Goal: Information Seeking & Learning: Learn about a topic

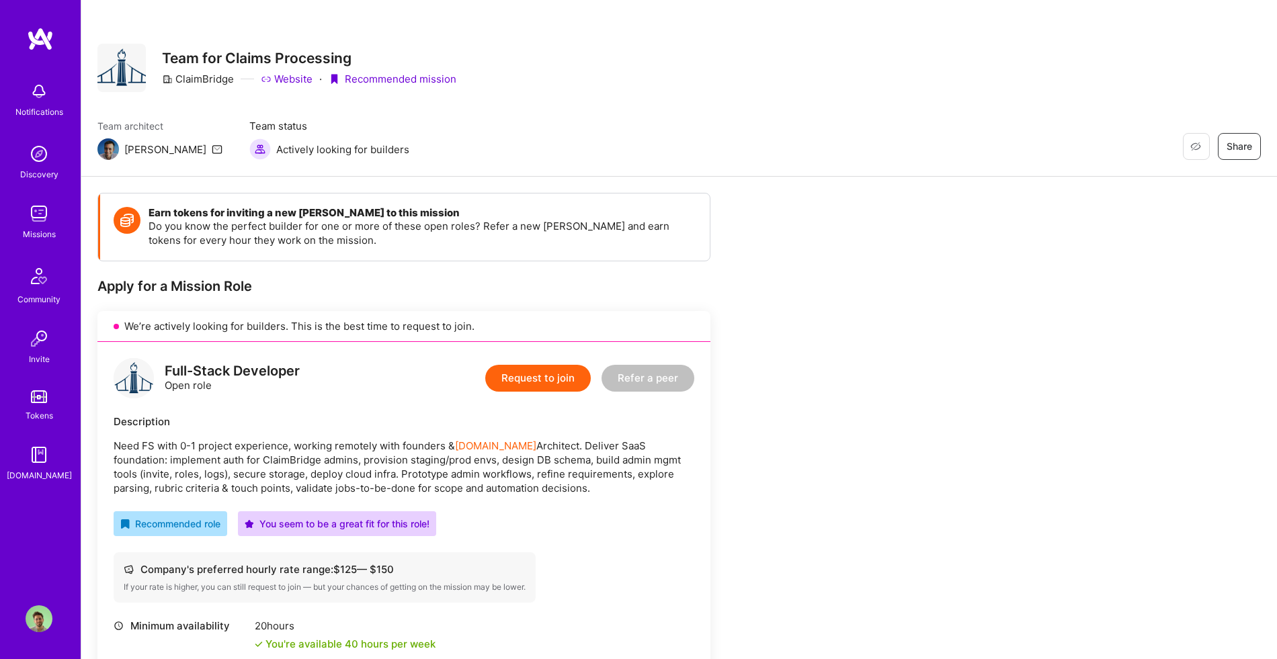
scroll to position [14, 0]
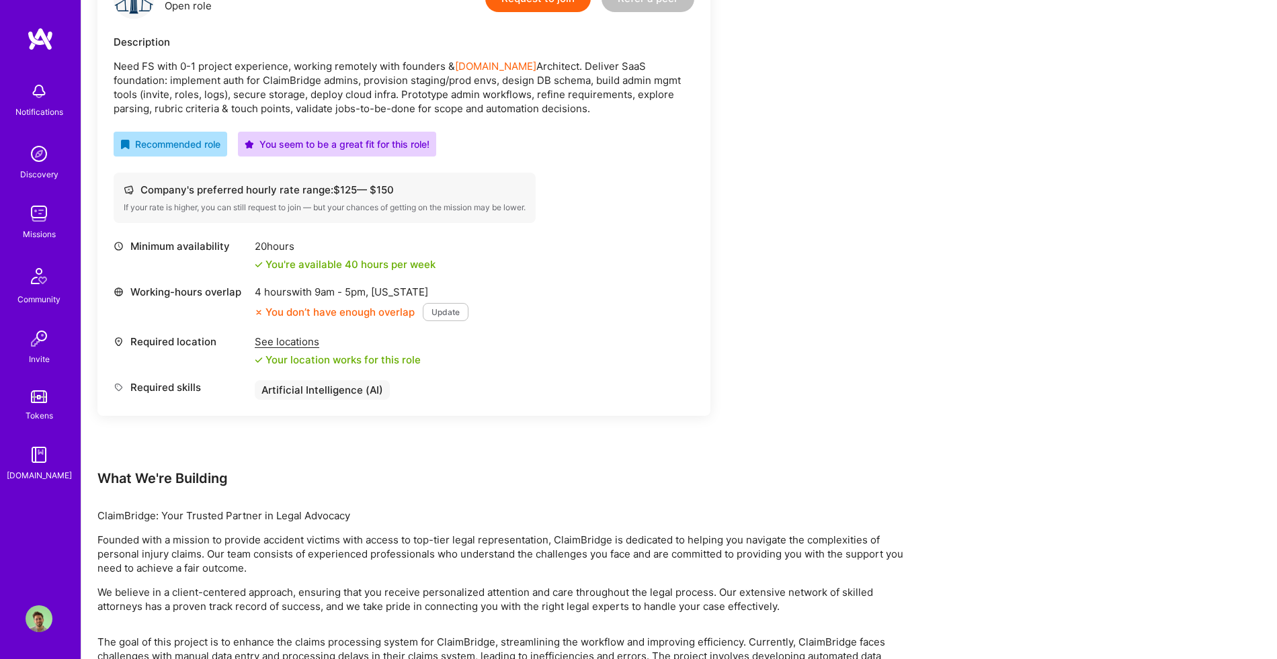
scroll to position [458, 0]
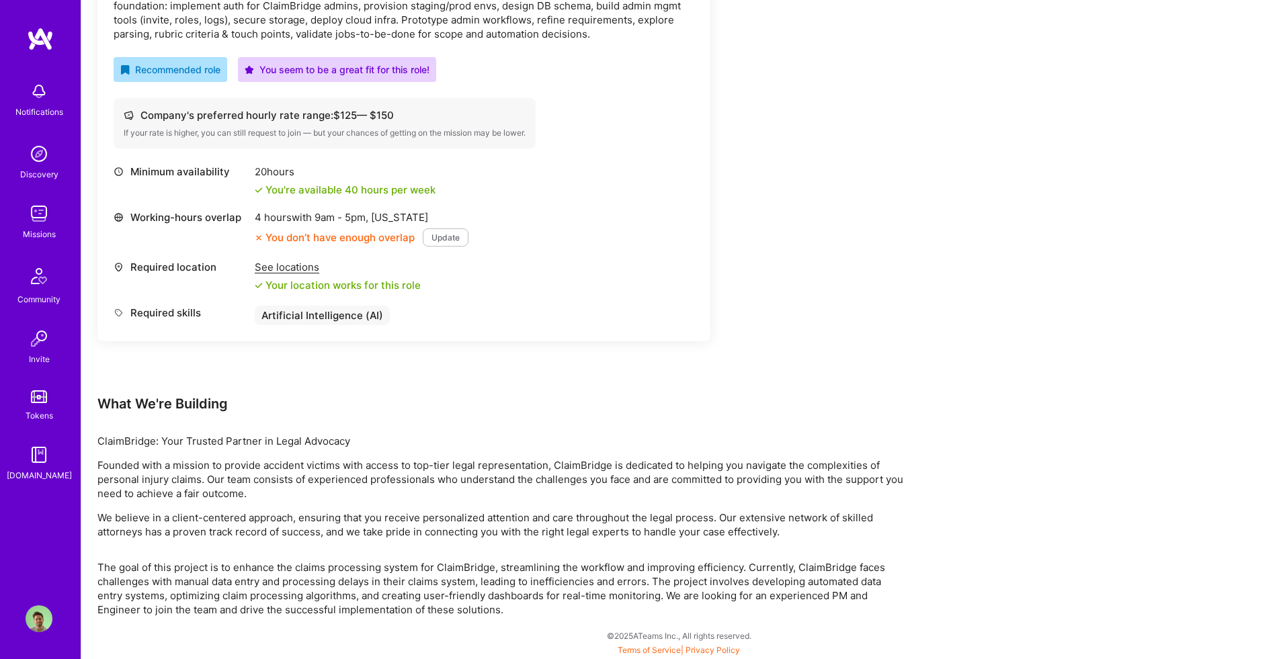
click at [36, 203] on img at bounding box center [39, 213] width 27 height 27
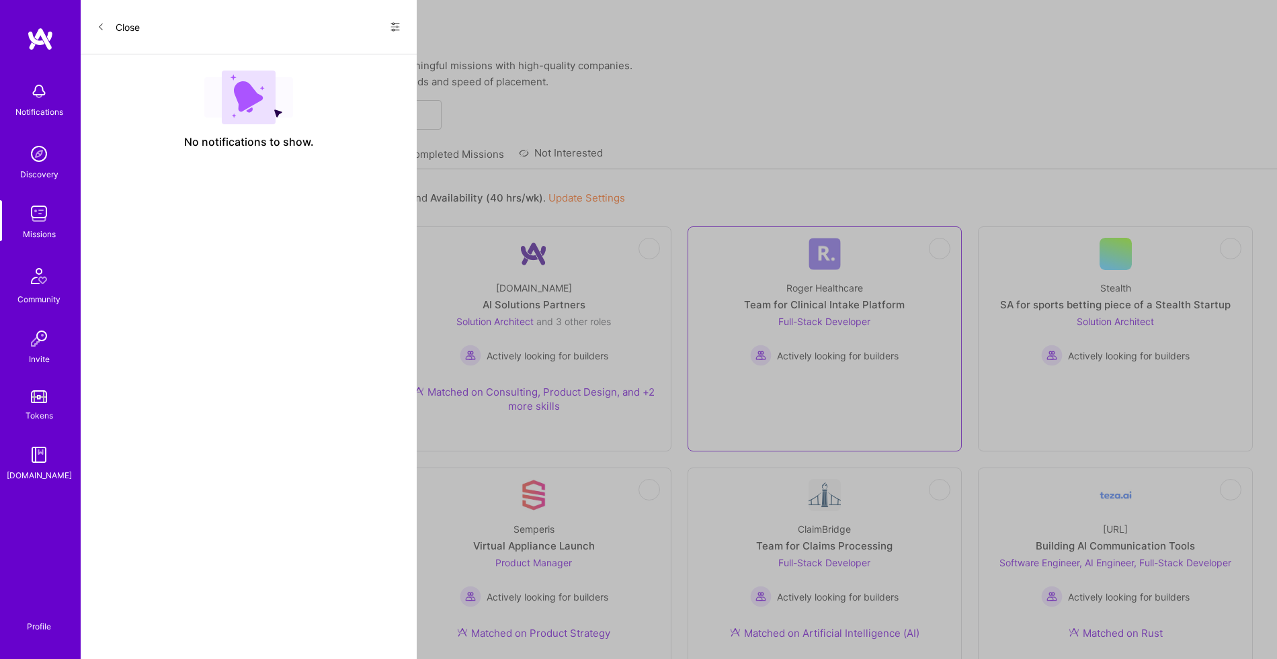
scroll to position [458, 0]
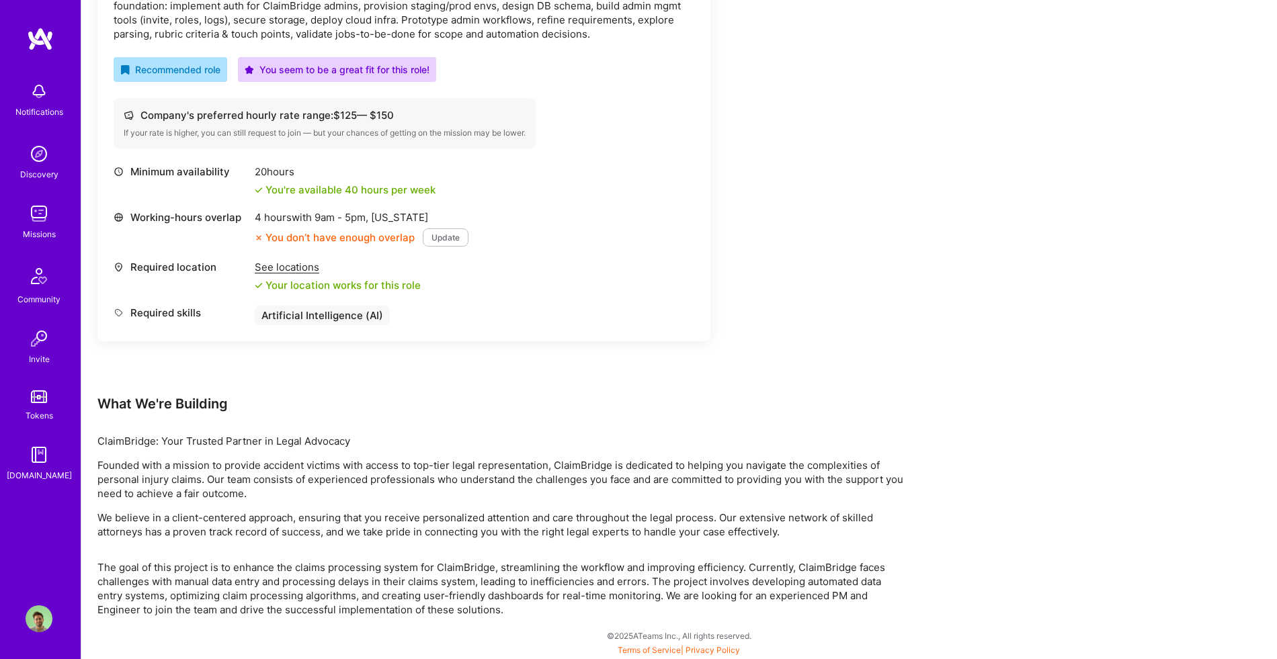
click at [768, 380] on div "Earn tokens for inviting a new [PERSON_NAME] to this mission Do you know the pe…" at bounding box center [500, 178] width 806 height 878
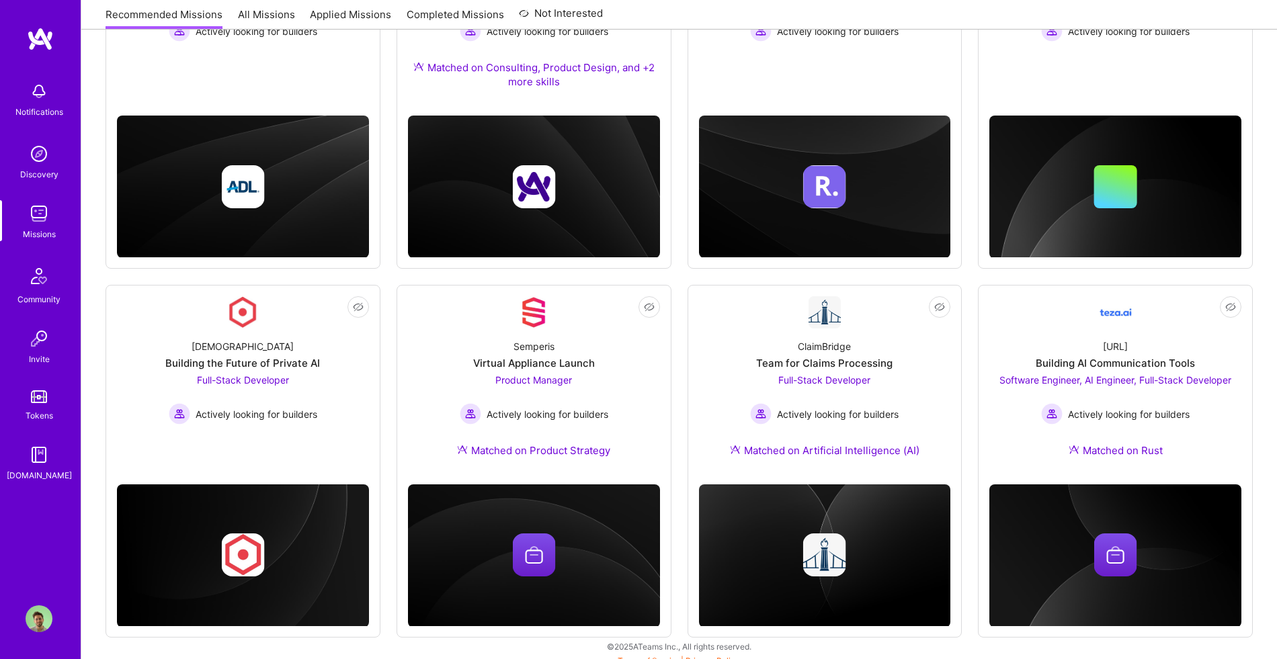
scroll to position [335, 0]
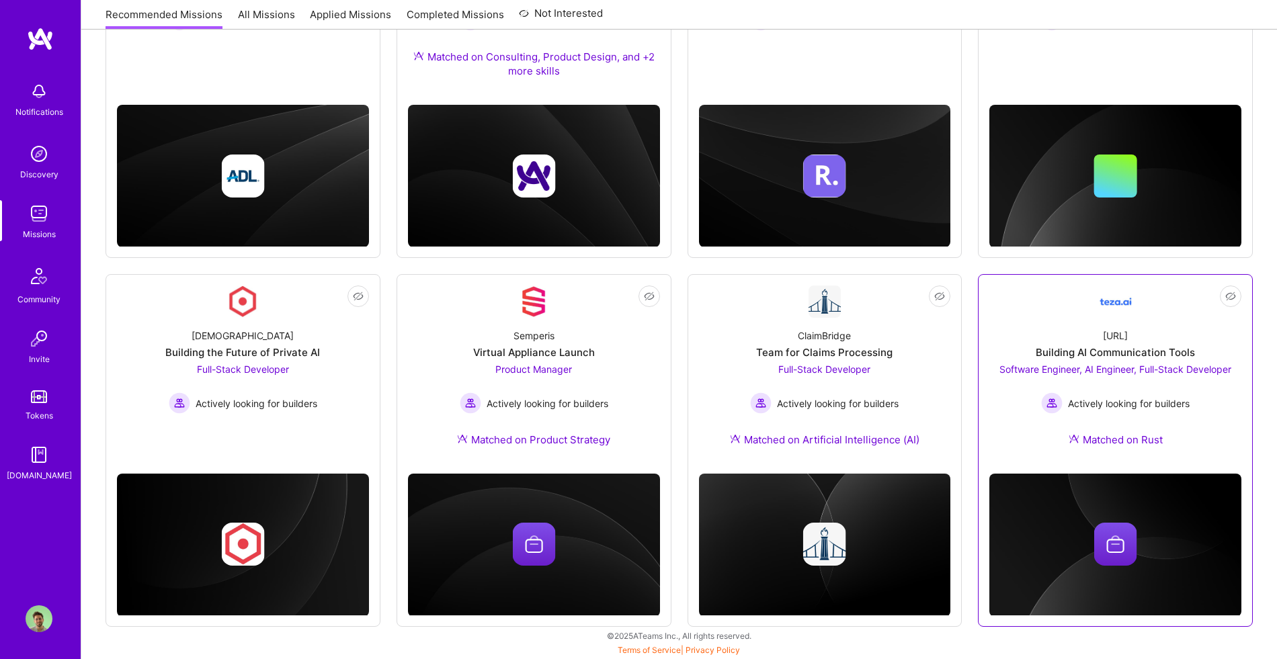
click at [1202, 331] on div "teza.ai Building AI Communication Tools Software Engineer, AI Engineer, Full-St…" at bounding box center [1115, 390] width 252 height 145
